Goal: Information Seeking & Learning: Learn about a topic

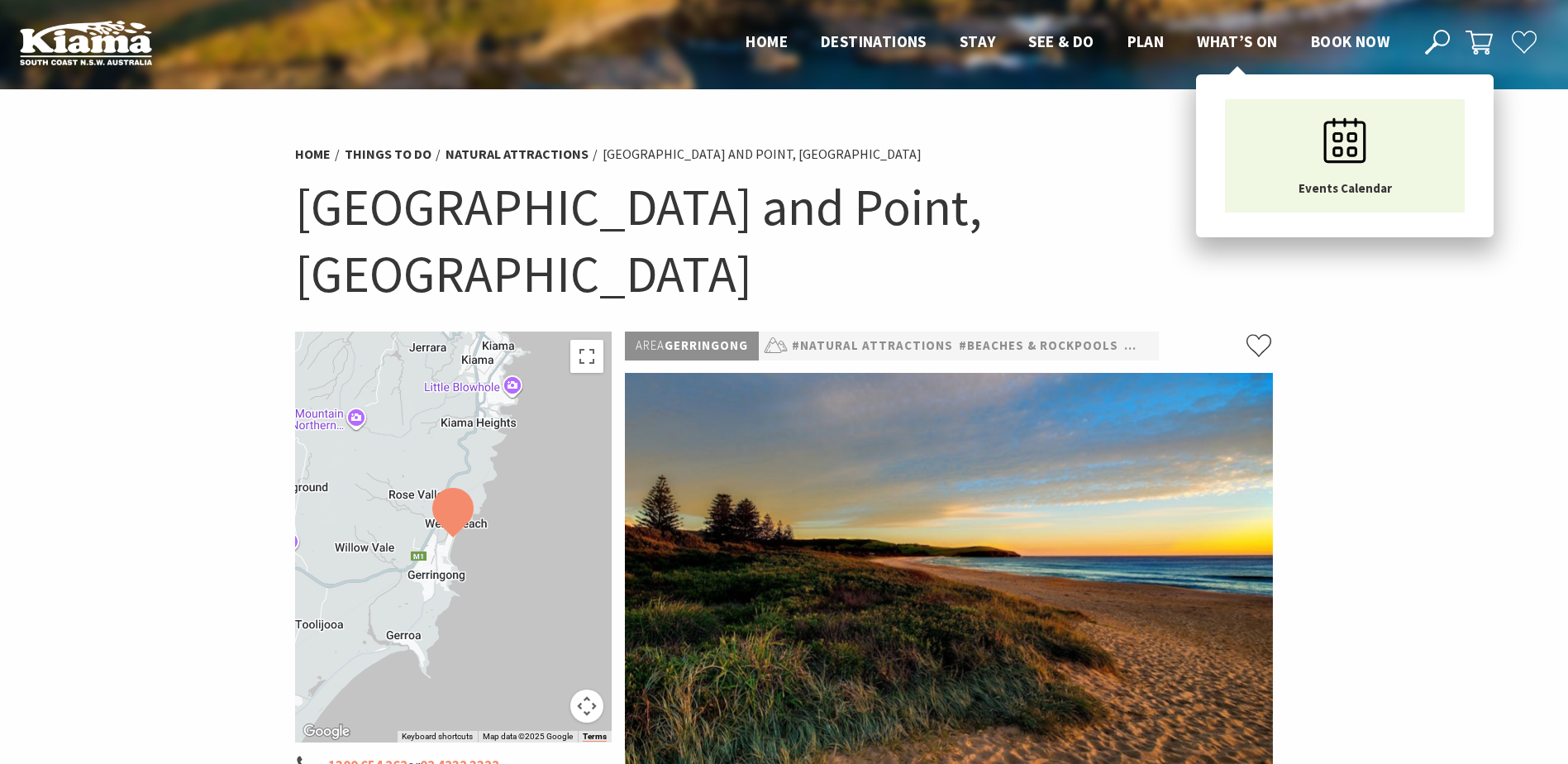
click at [1204, 46] on span "What’s On" at bounding box center [1238, 41] width 81 height 19
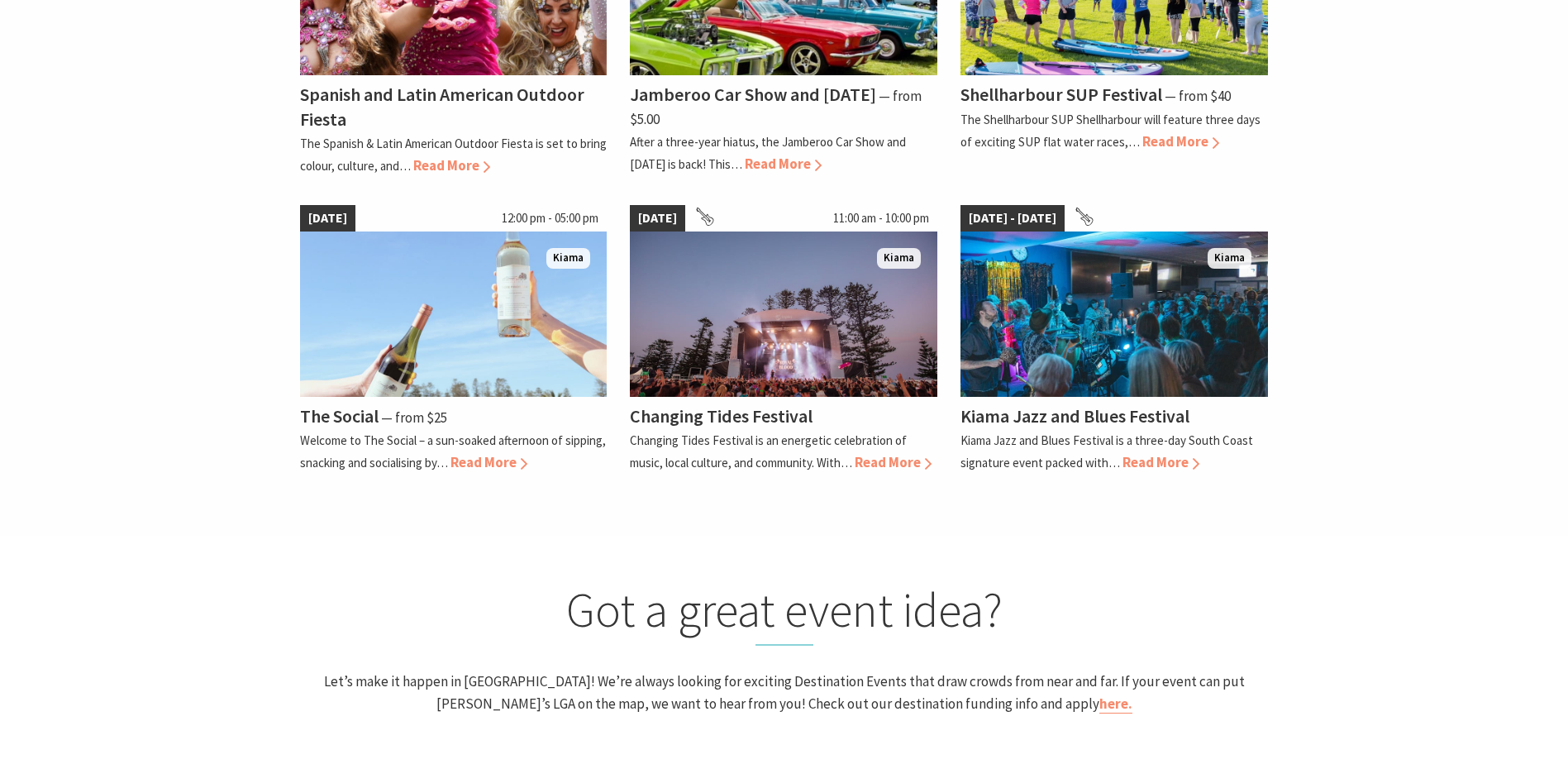
scroll to position [1406, 0]
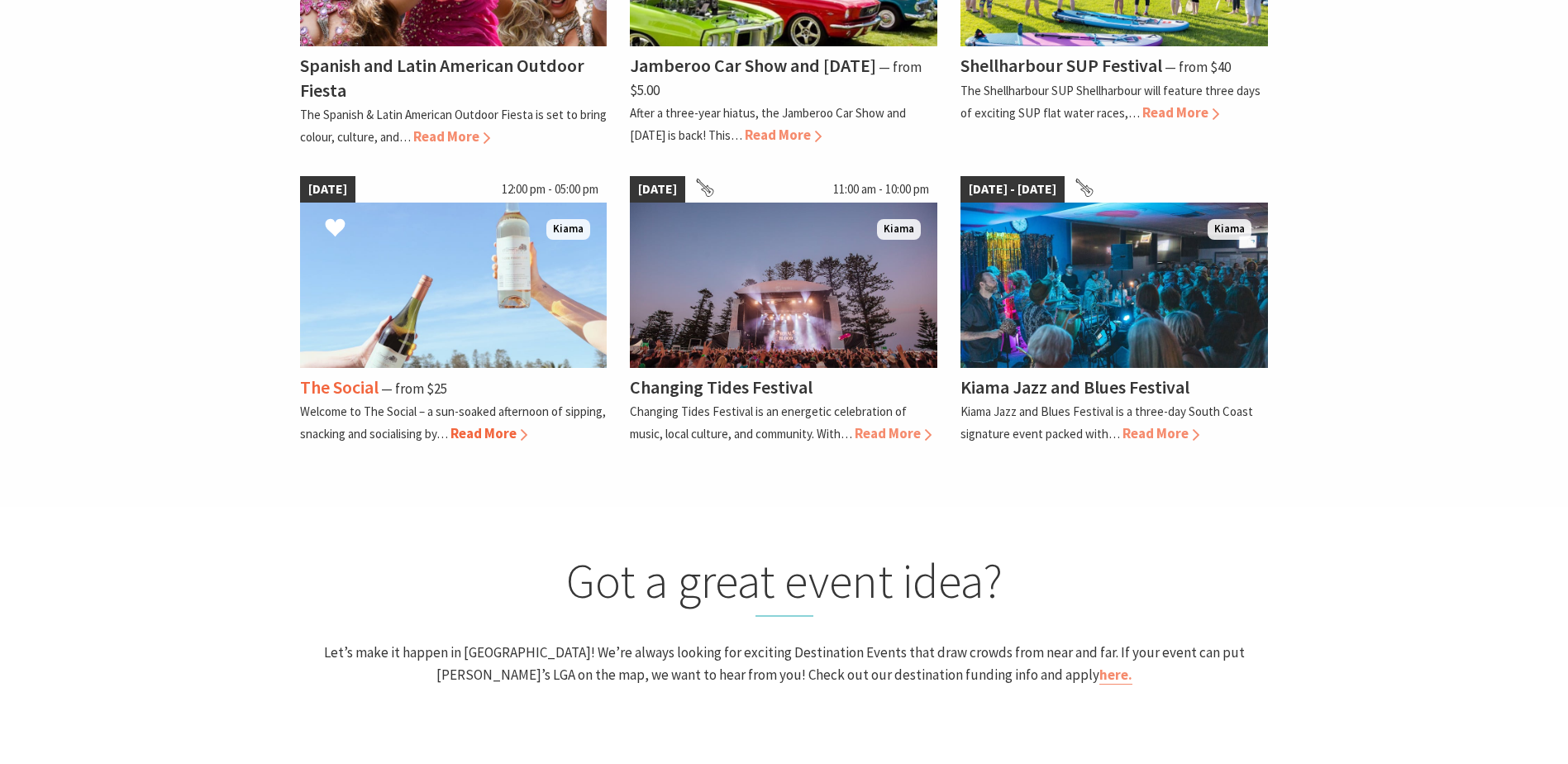
click at [524, 435] on span "Read More" at bounding box center [488, 433] width 76 height 18
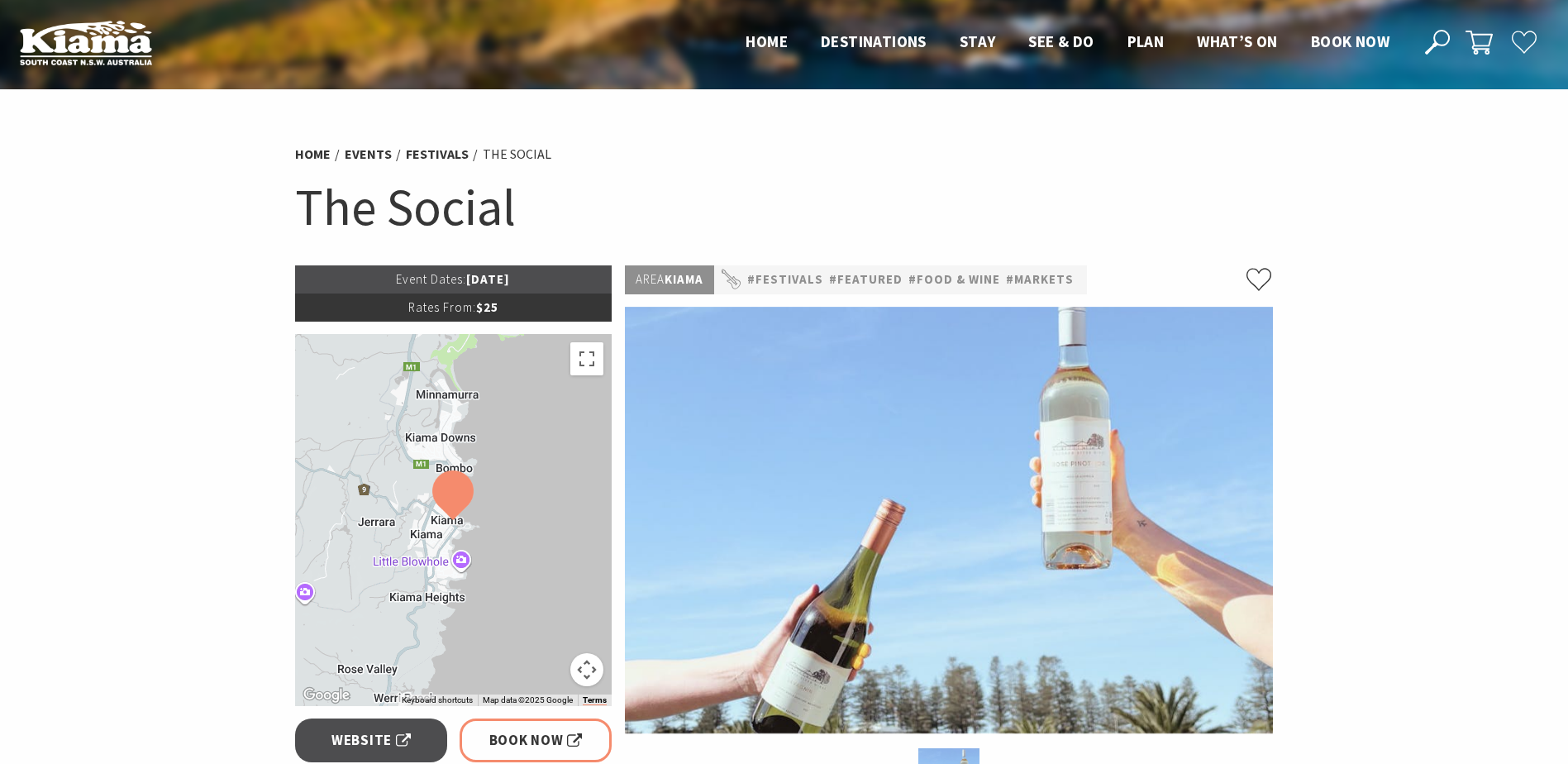
click at [826, 290] on p "#Festivals #Featured #Food & Wine #Markets" at bounding box center [900, 280] width 373 height 29
click at [815, 283] on link "#Festivals" at bounding box center [785, 279] width 76 height 20
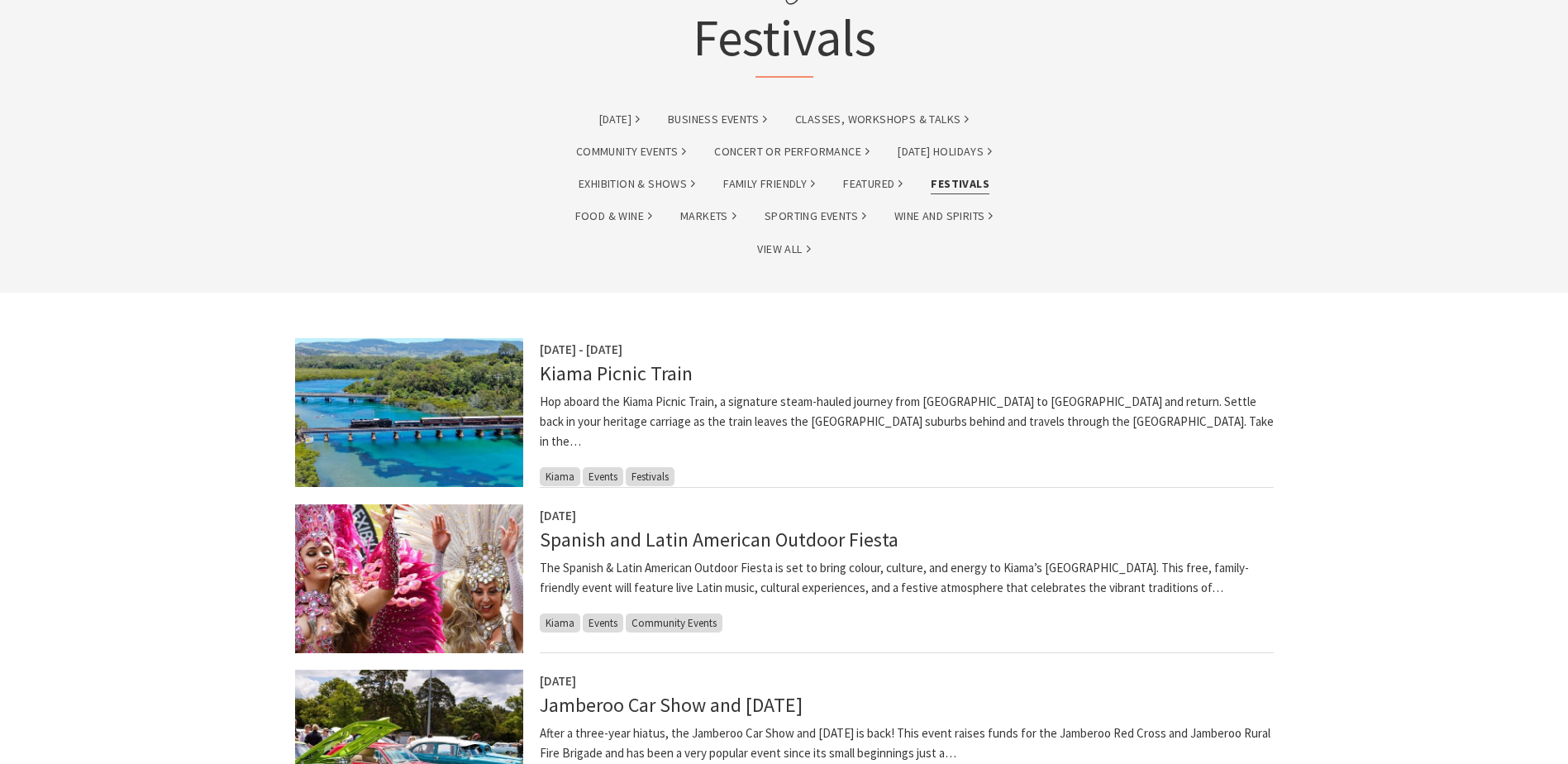
scroll to position [248, 0]
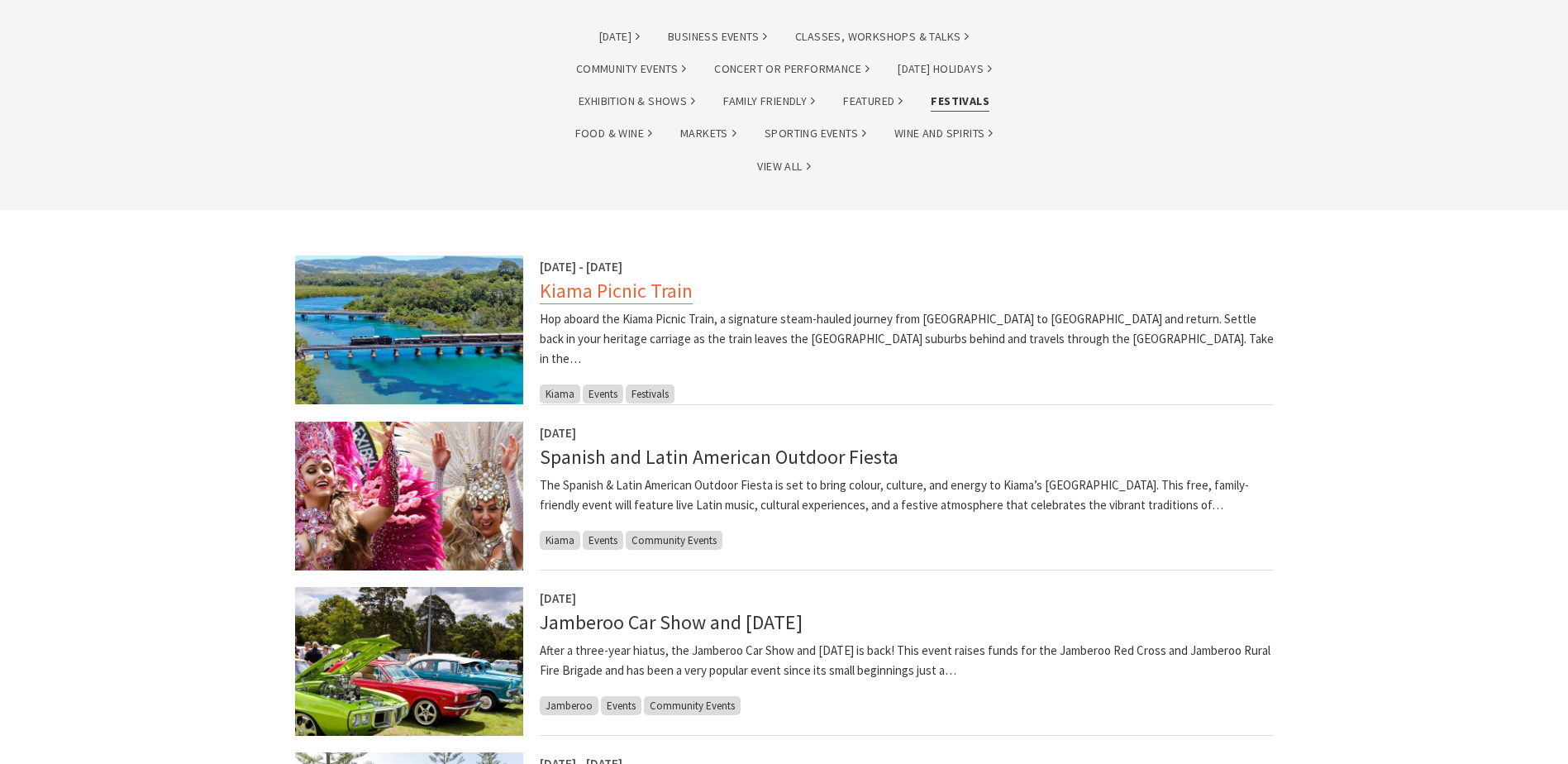
click at [589, 297] on link "Kiama Picnic Train" at bounding box center [617, 290] width 153 height 26
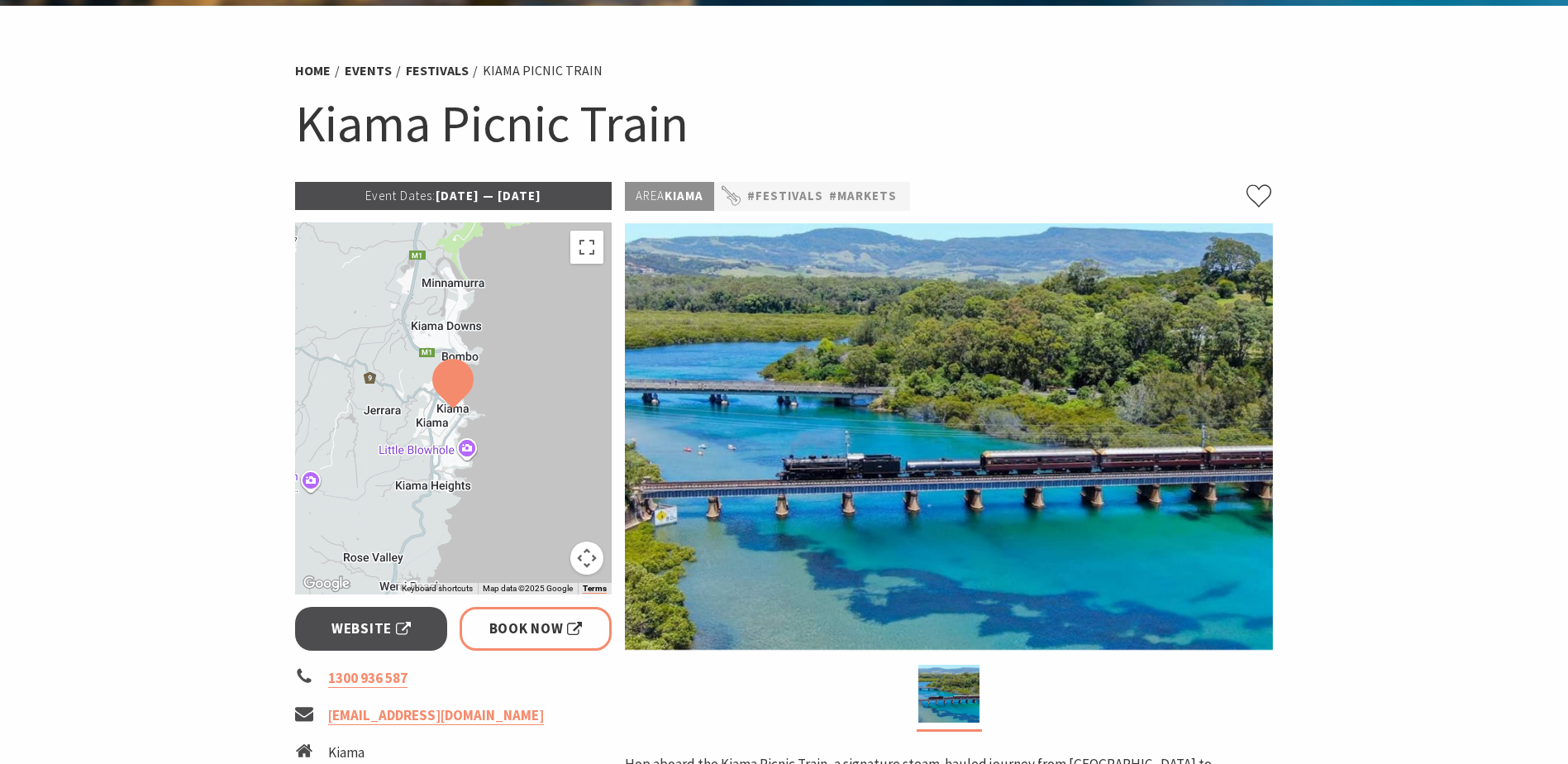
scroll to position [82, 0]
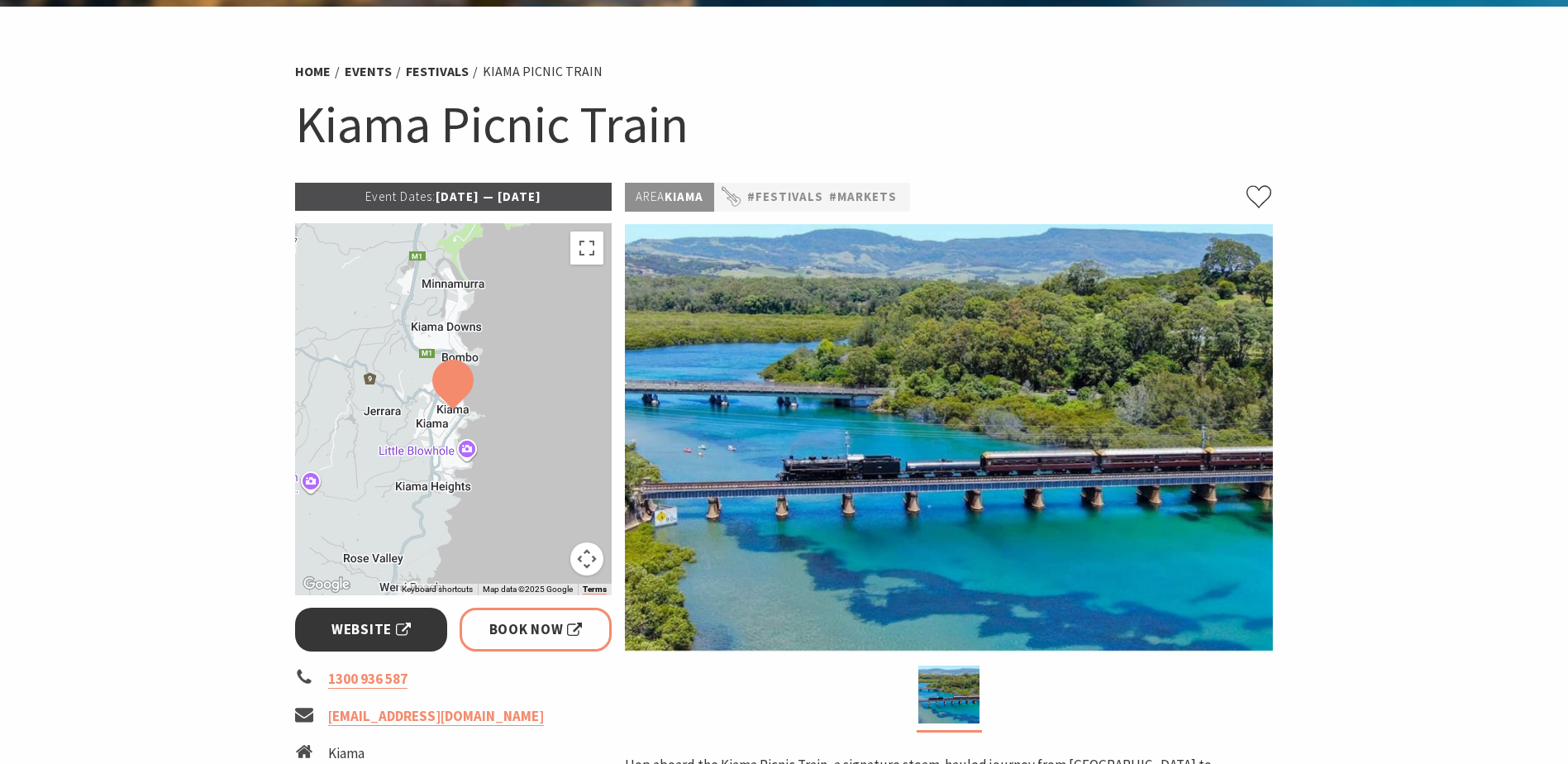
click at [379, 631] on span "Website" at bounding box center [371, 629] width 79 height 22
